Goal: Download file/media

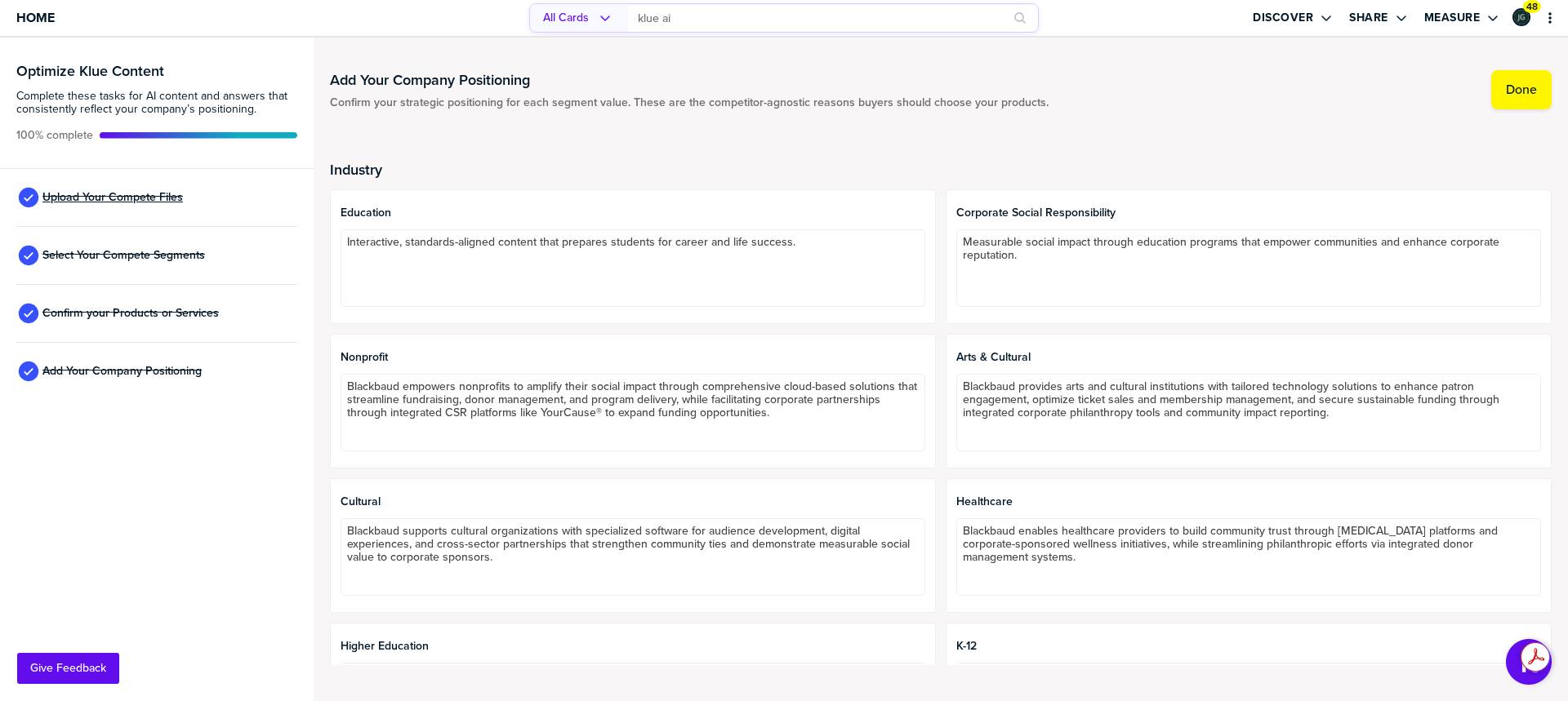
click at [115, 201] on span "Upload Your Compete Files" at bounding box center [112, 197] width 141 height 13
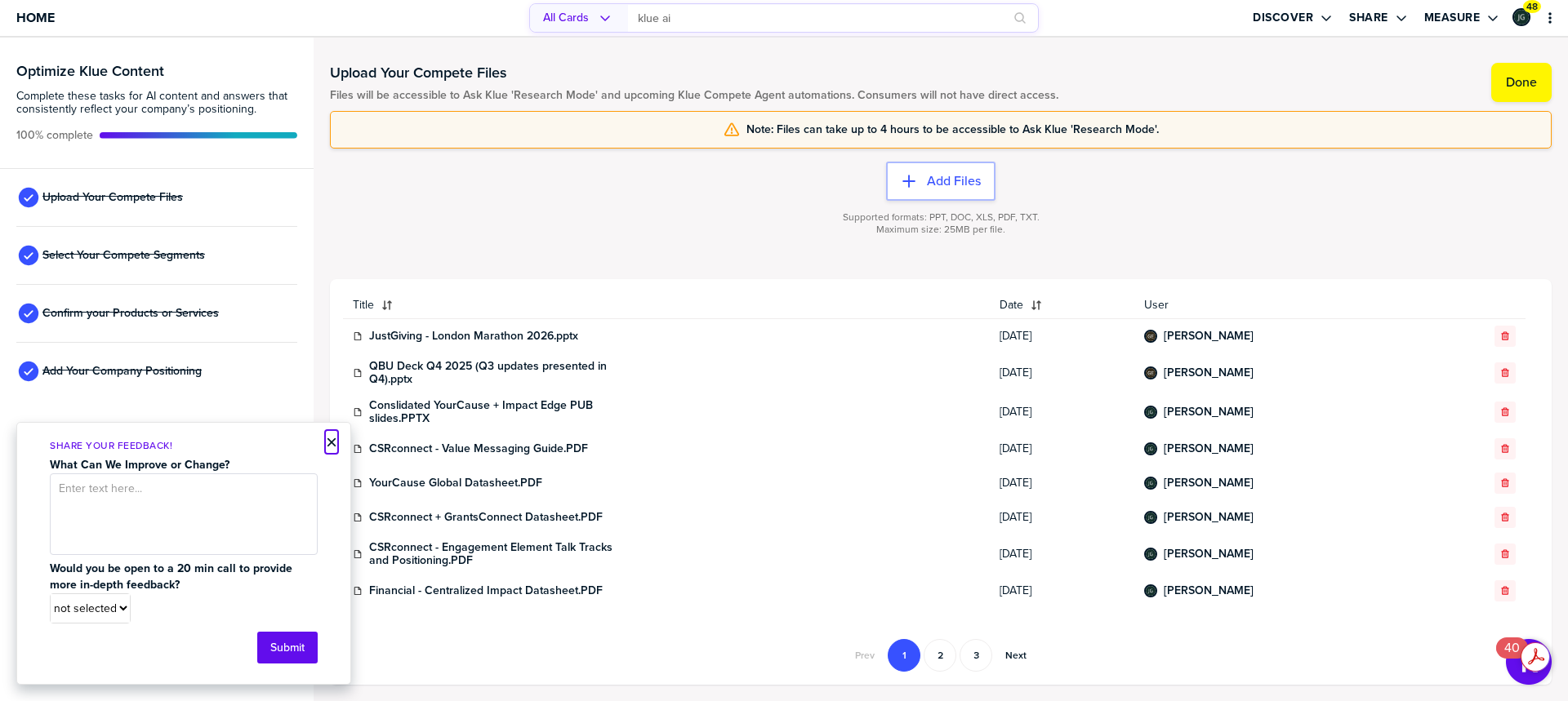
click at [330, 442] on button "×" at bounding box center [332, 443] width 11 height 19
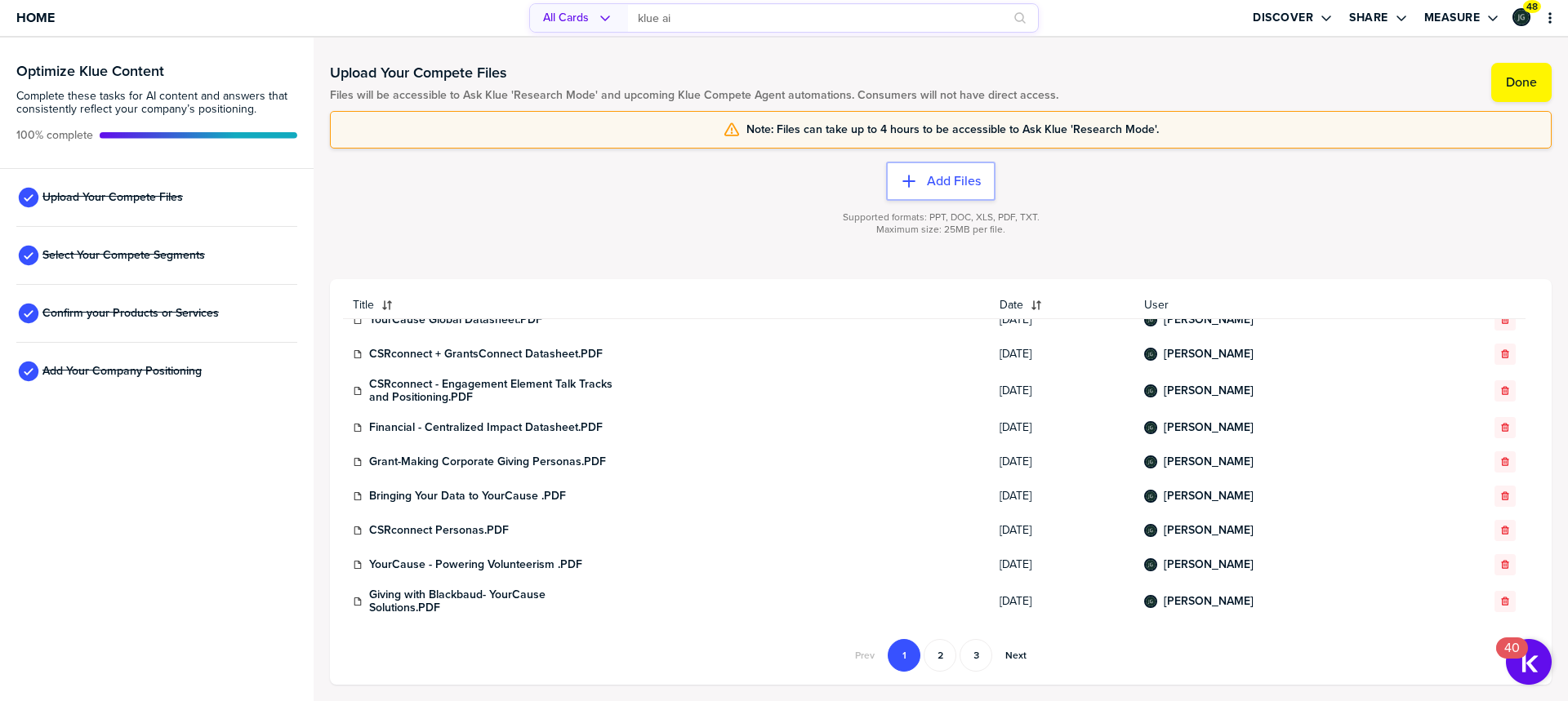
scroll to position [245, 0]
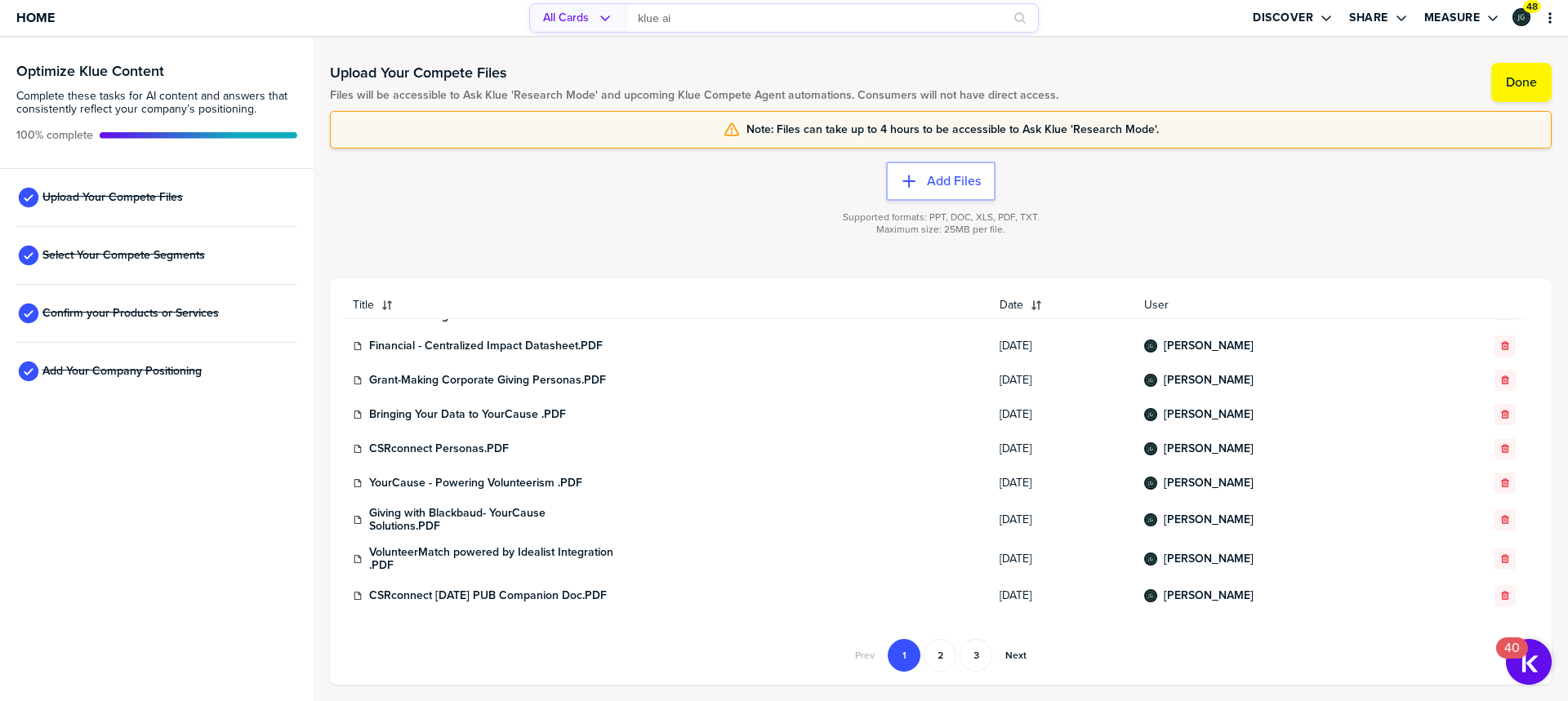
click at [375, 302] on div "button" at bounding box center [377, 305] width 6 height 13
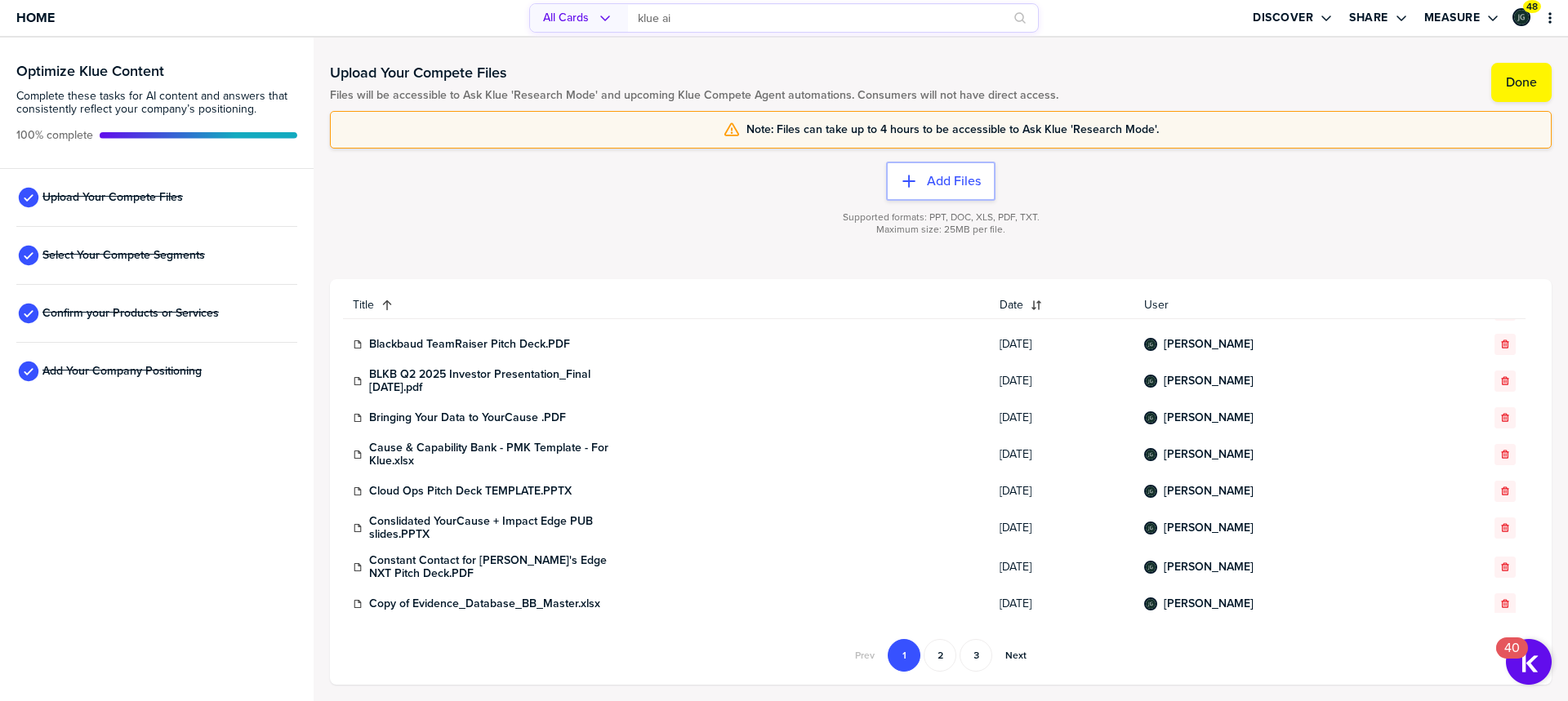
scroll to position [613, 0]
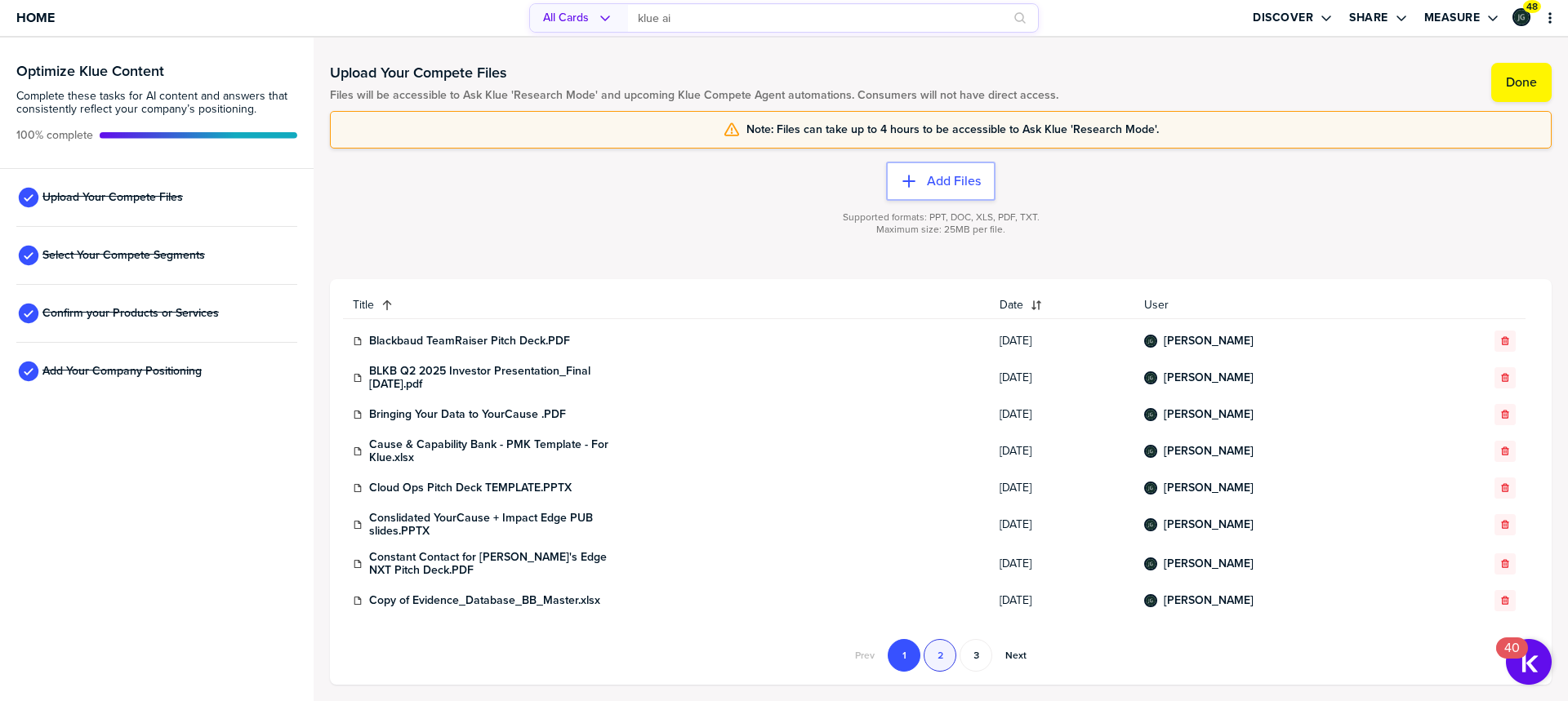
click at [944, 656] on button "2" at bounding box center [940, 655] width 33 height 33
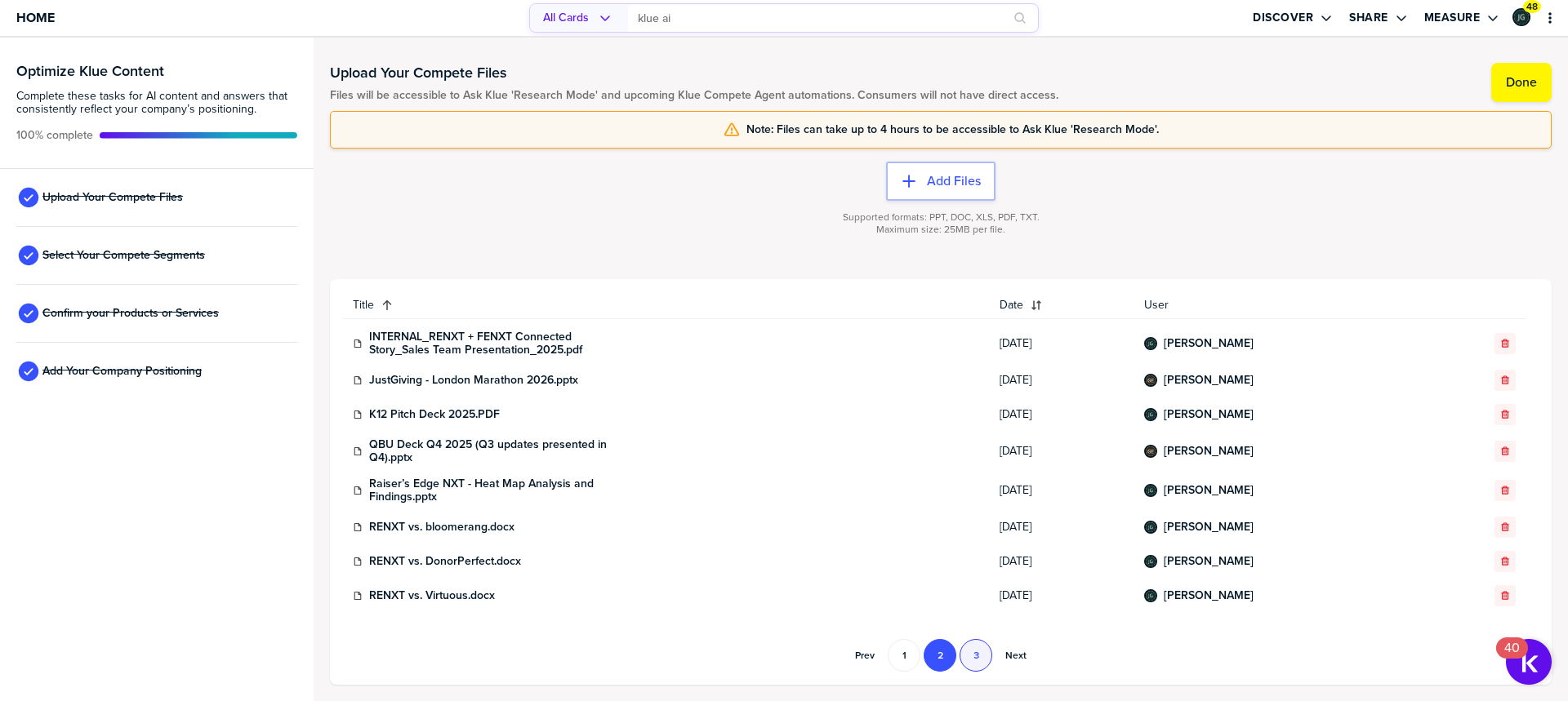
click at [972, 657] on button "3" at bounding box center [975, 655] width 33 height 33
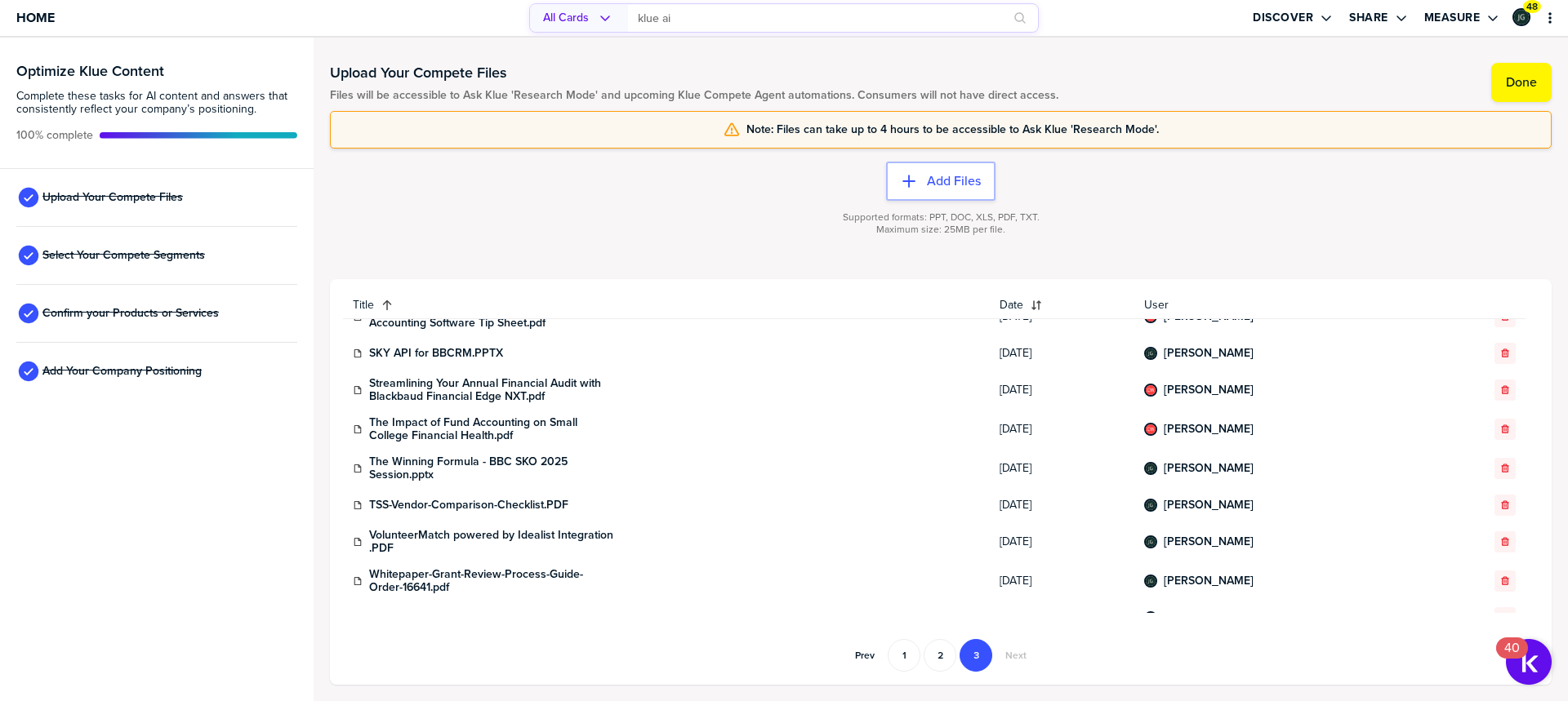
scroll to position [0, 0]
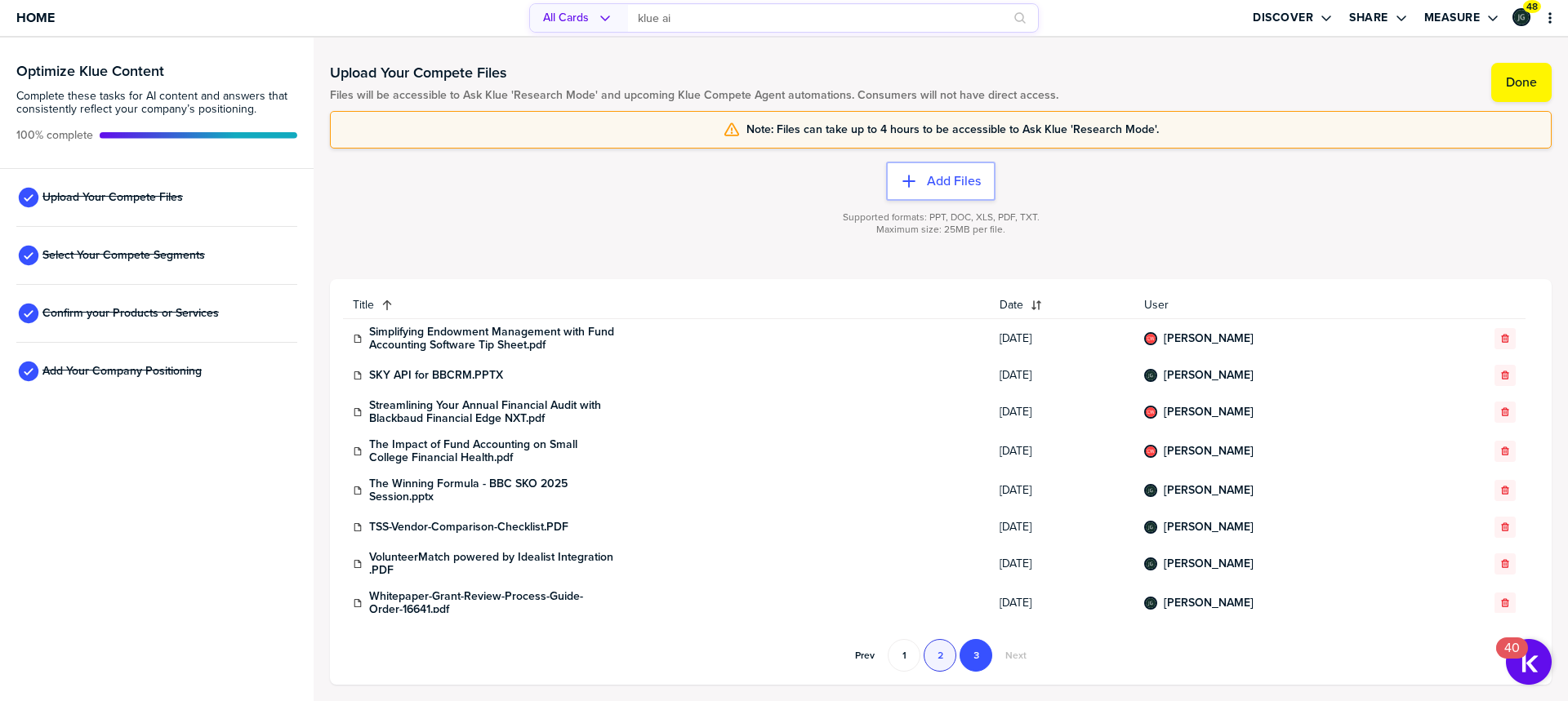
click at [936, 647] on button "2" at bounding box center [940, 655] width 33 height 33
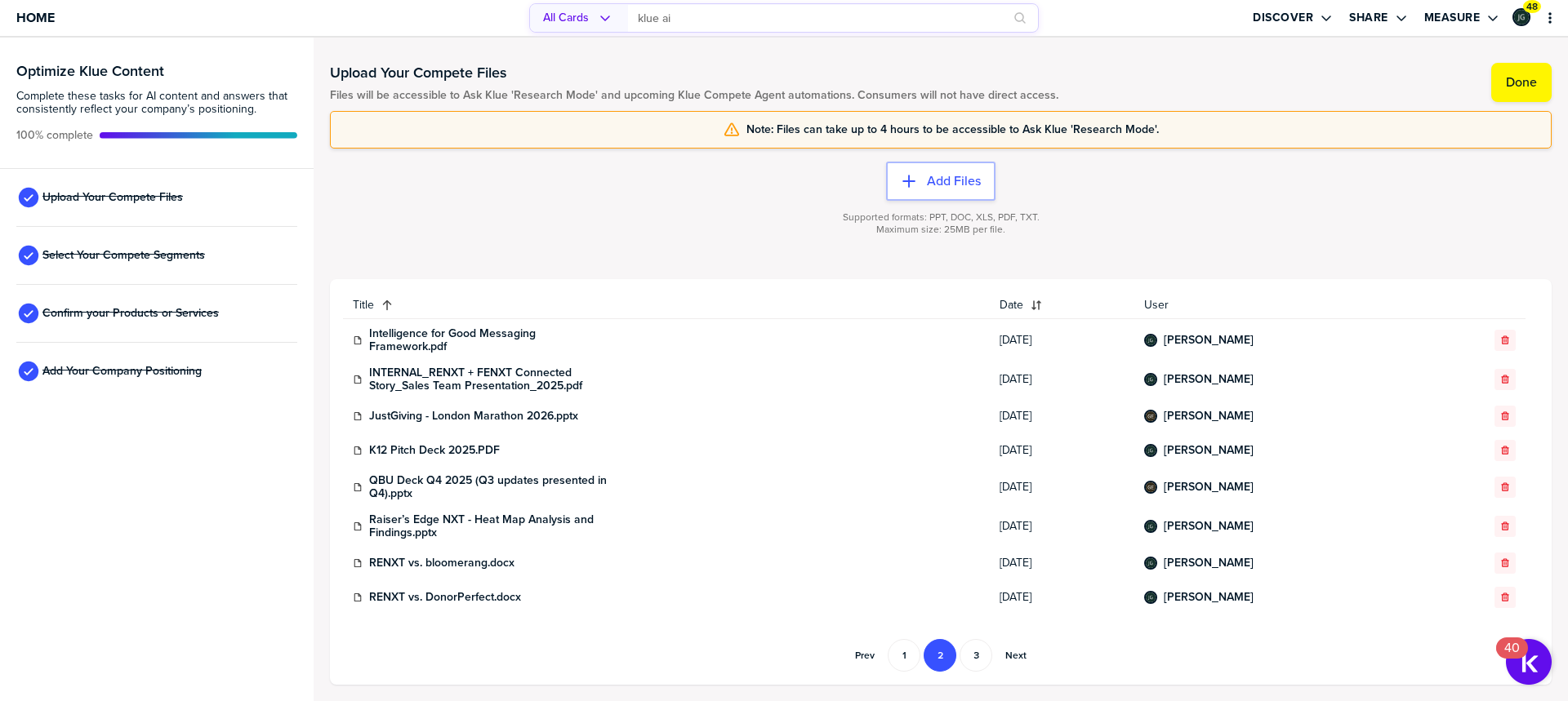
scroll to position [613, 0]
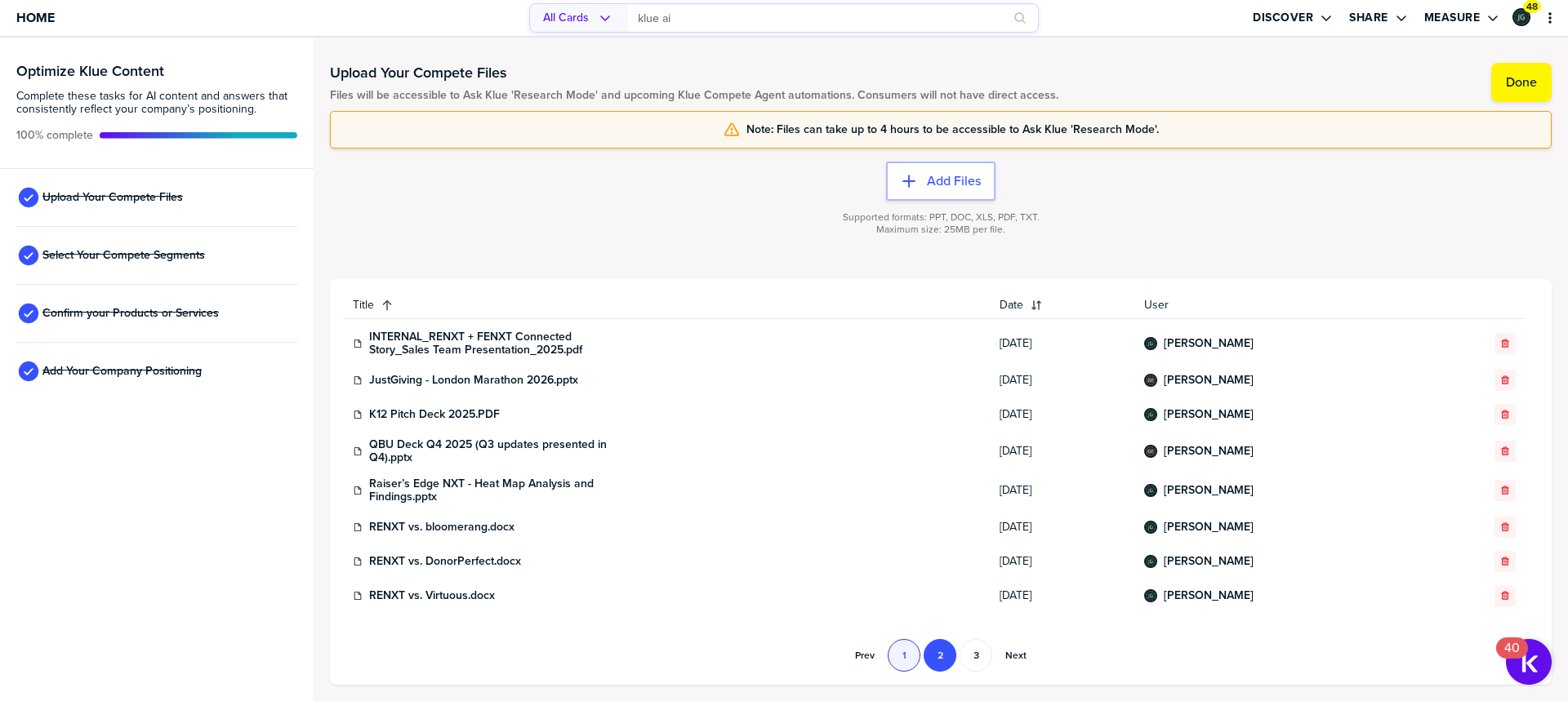
click at [898, 658] on button "1" at bounding box center [904, 655] width 33 height 33
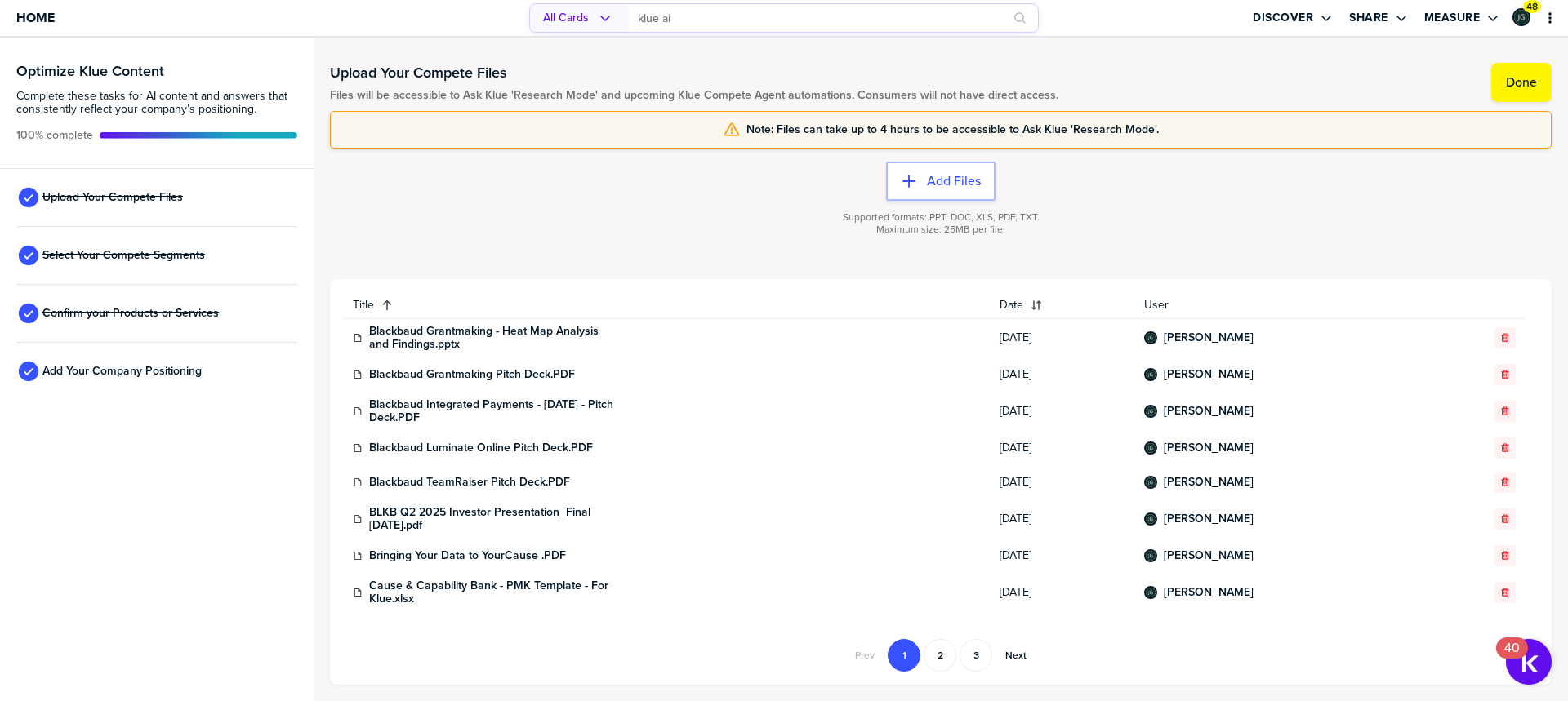
scroll to position [368, 0]
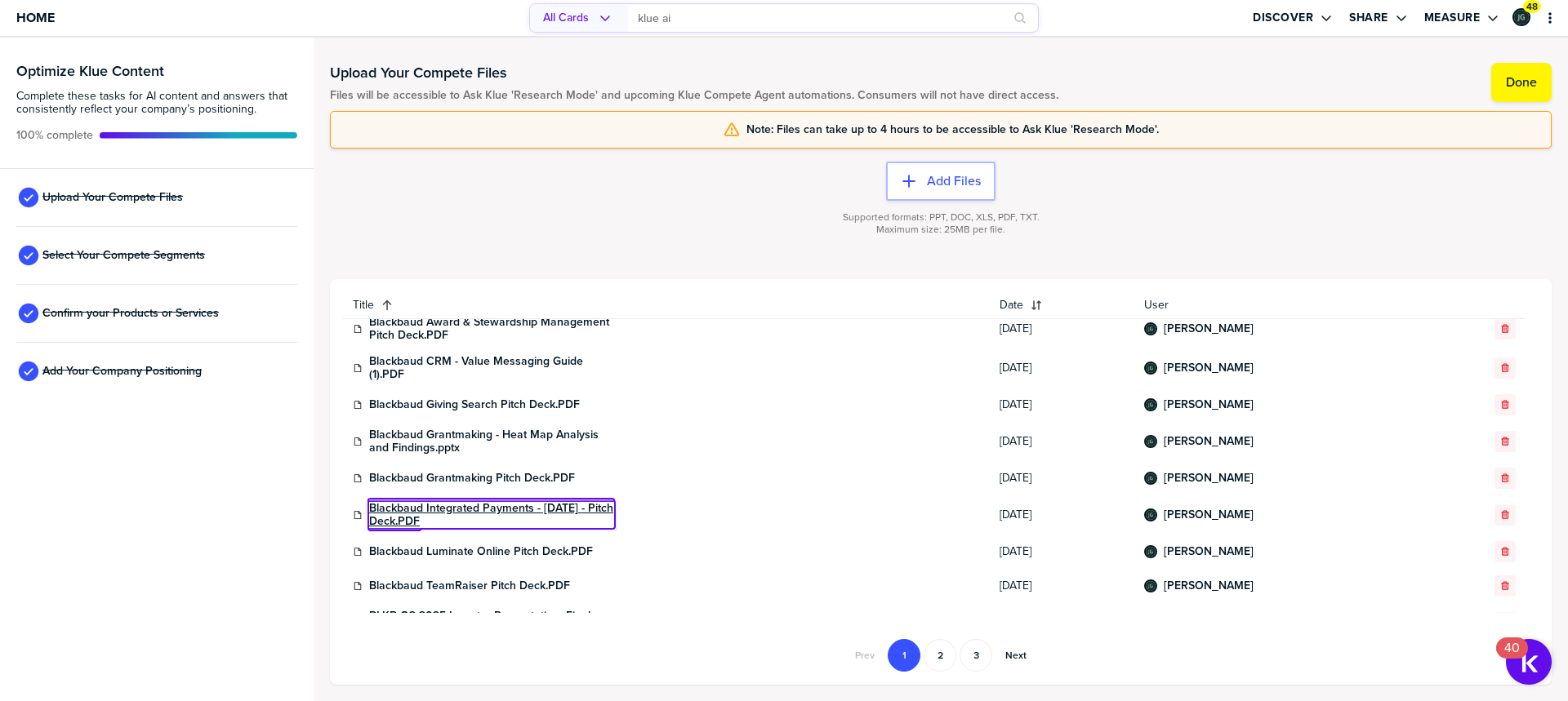
click at [468, 503] on link "Blackbaud Integrated Payments - [DATE] - Pitch Deck.PDF" at bounding box center [491, 515] width 245 height 27
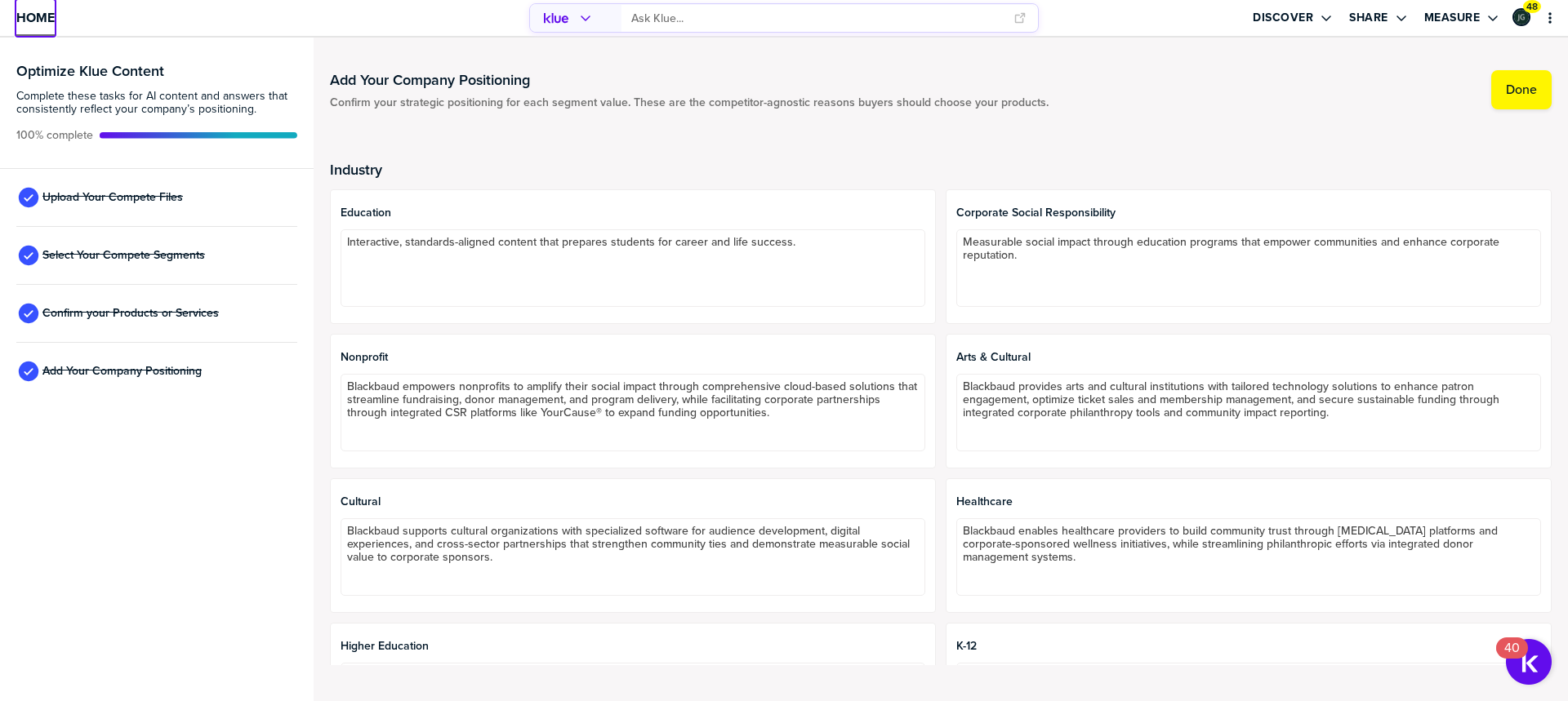
click at [27, 13] on span "Home" at bounding box center [34, 18] width 38 height 14
